Goal: Task Accomplishment & Management: Use online tool/utility

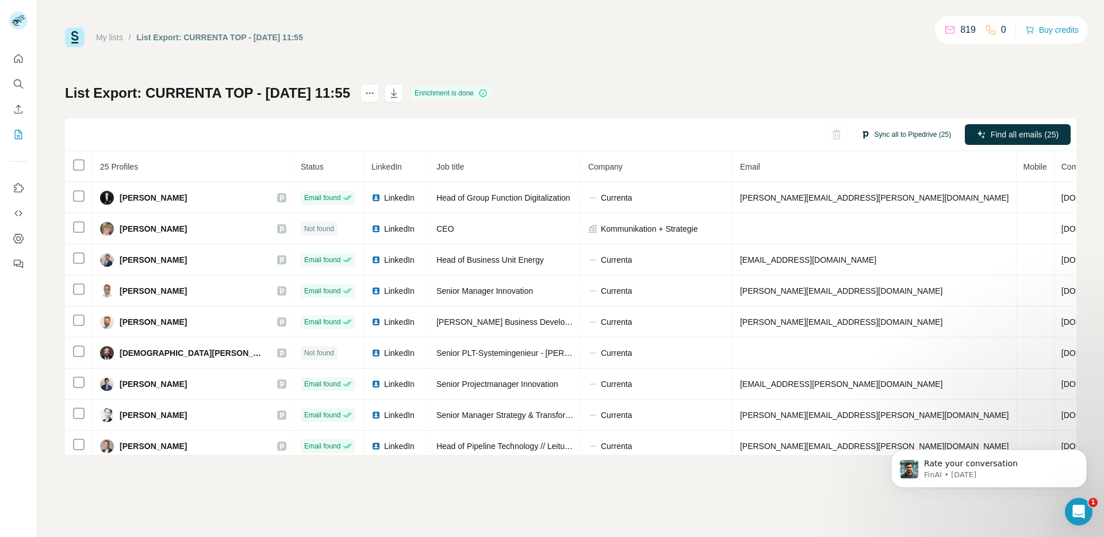
click at [878, 136] on button "Sync all to Pipedrive (25)" at bounding box center [906, 134] width 106 height 17
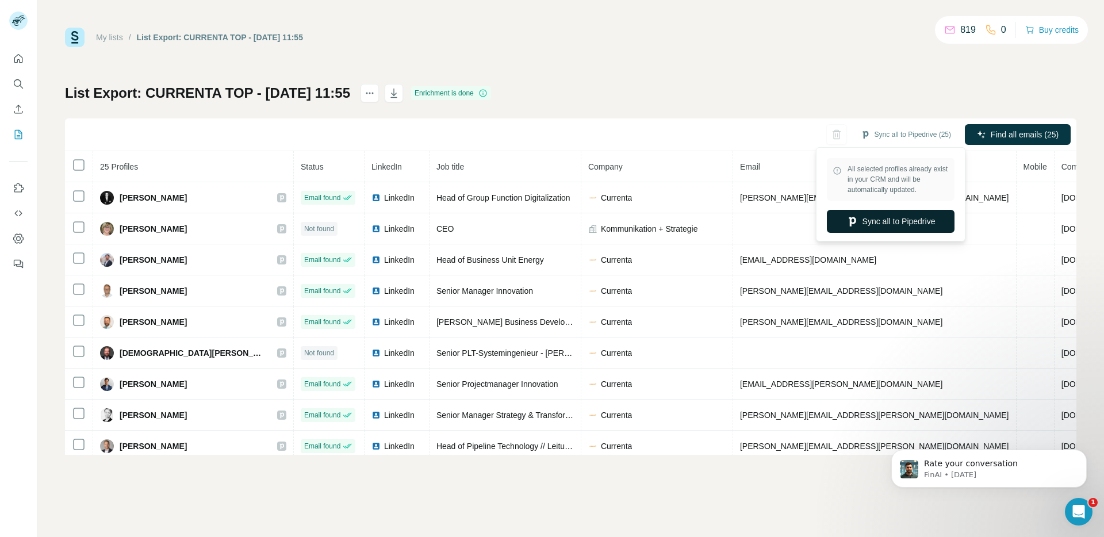
click at [884, 225] on button "Sync all to Pipedrive" at bounding box center [891, 221] width 128 height 23
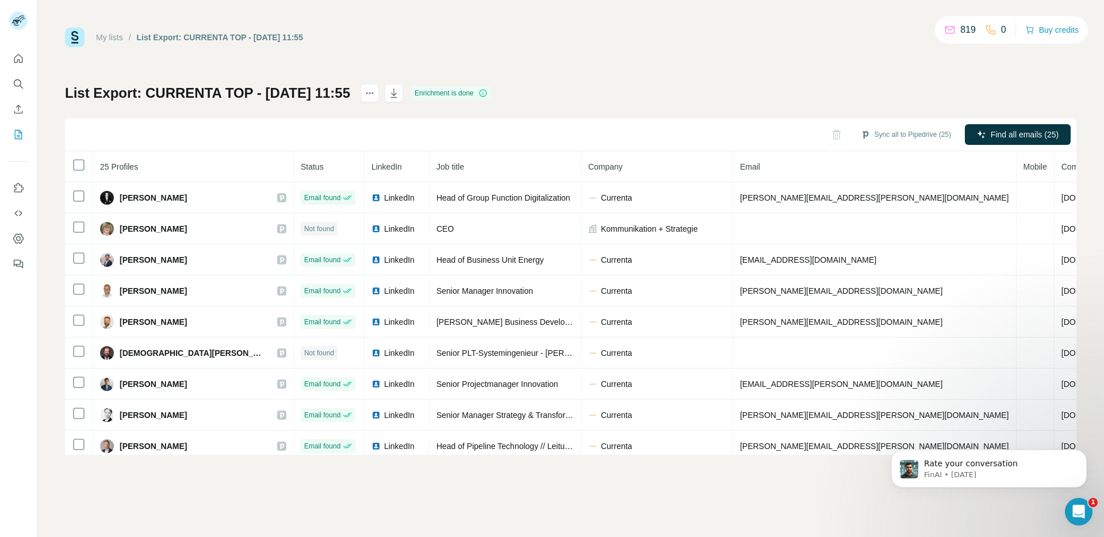
click at [787, 58] on div "My lists / List Export: CURRENTA TOP - [DATE] 11:55 819 0 Buy credits List Expo…" at bounding box center [571, 241] width 1012 height 427
click at [400, 96] on icon "button" at bounding box center [394, 93] width 12 height 12
click at [114, 35] on link "My lists" at bounding box center [109, 37] width 27 height 9
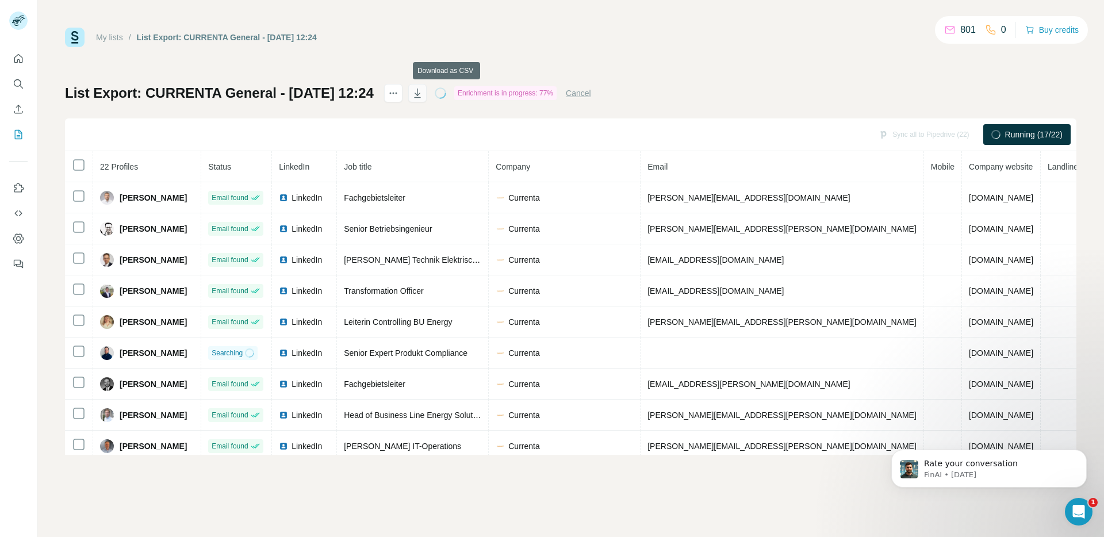
click at [420, 97] on icon "button" at bounding box center [417, 93] width 6 height 9
